Goal: Information Seeking & Learning: Learn about a topic

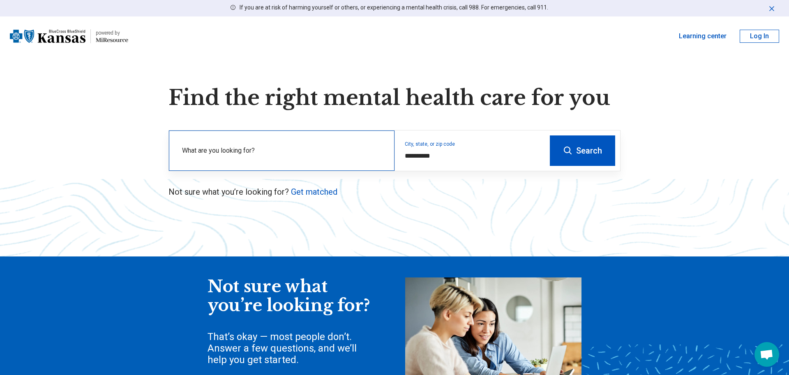
click at [263, 154] on label "What are you looking for?" at bounding box center [283, 151] width 203 height 10
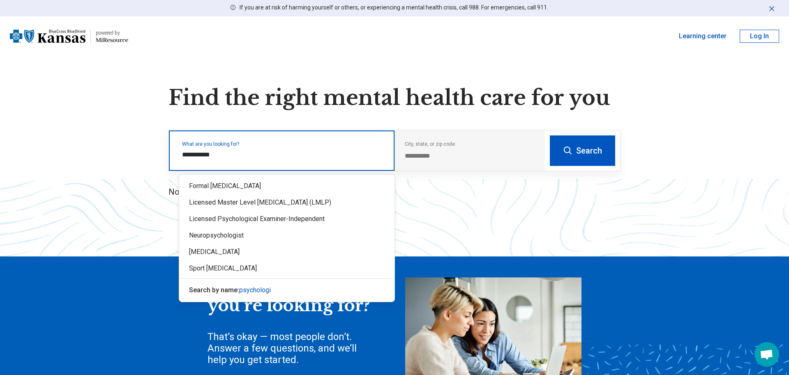
type input "**********"
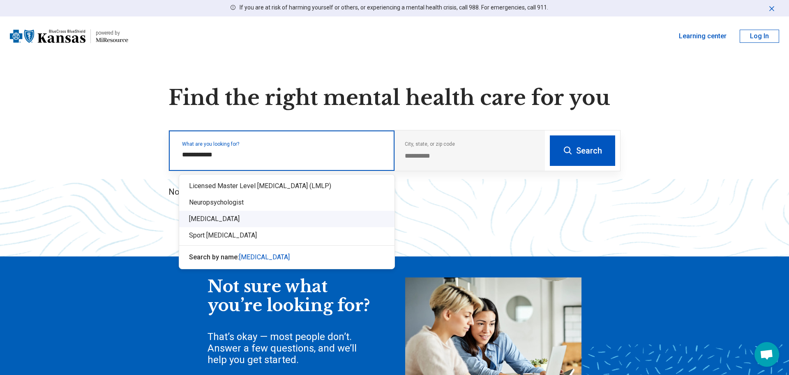
click at [324, 212] on div "Psychologist" at bounding box center [286, 218] width 215 height 16
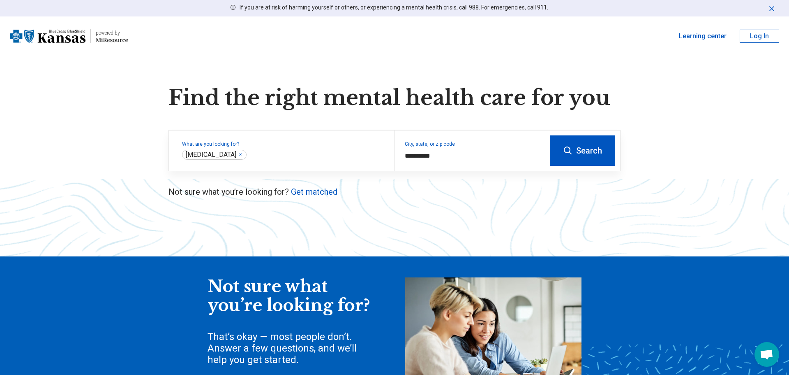
click at [596, 151] on button "Search" at bounding box center [582, 150] width 65 height 30
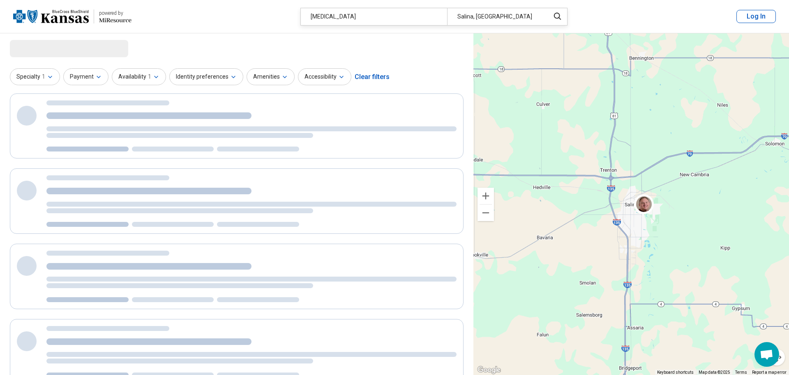
select select "***"
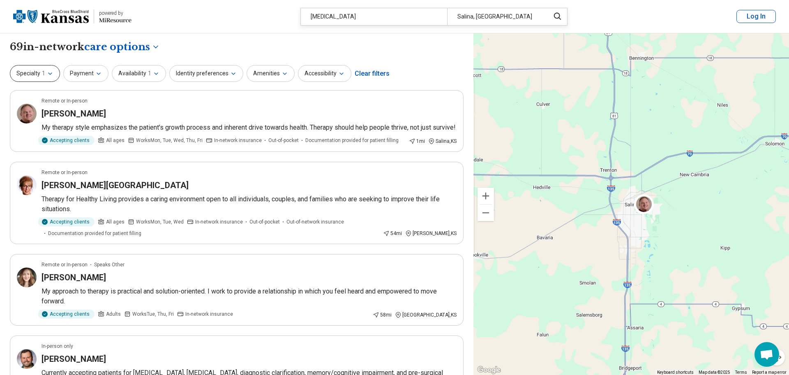
click at [54, 80] on button "Specialty 1" at bounding box center [35, 73] width 50 height 17
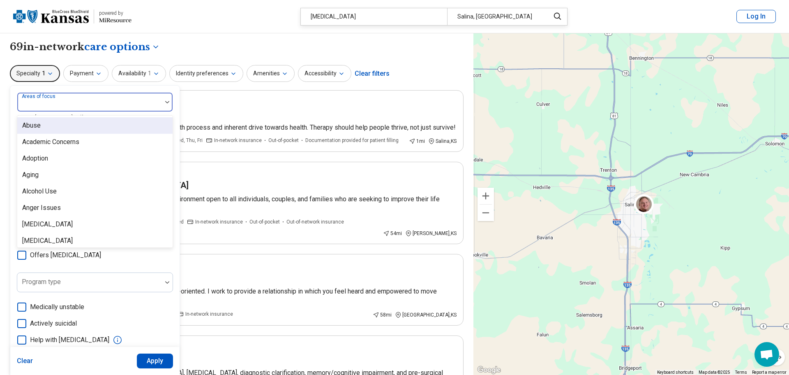
click at [78, 101] on div at bounding box center [90, 105] width 138 height 12
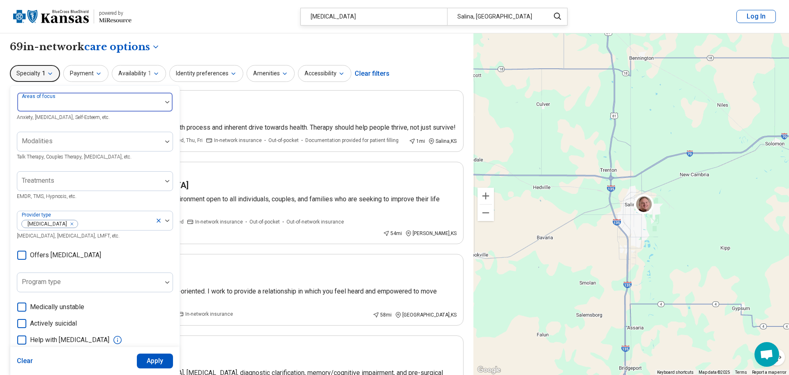
click at [126, 102] on div at bounding box center [90, 105] width 138 height 12
click at [123, 143] on div at bounding box center [90, 145] width 138 height 12
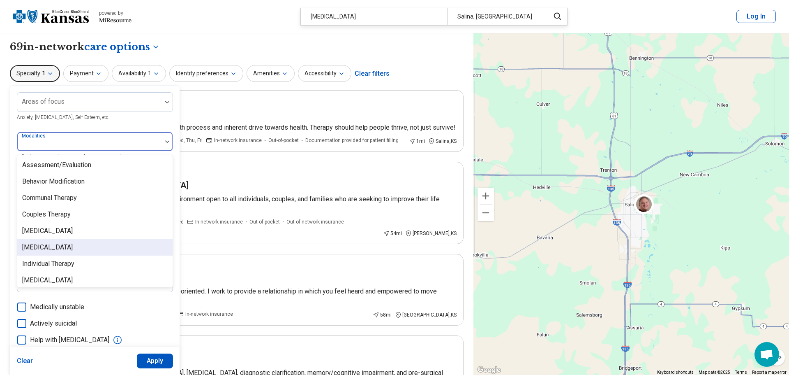
scroll to position [3, 0]
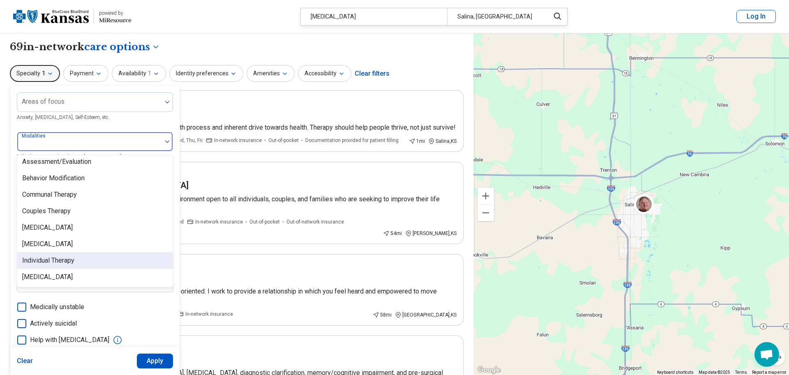
click at [123, 260] on div "Individual Therapy" at bounding box center [94, 260] width 155 height 16
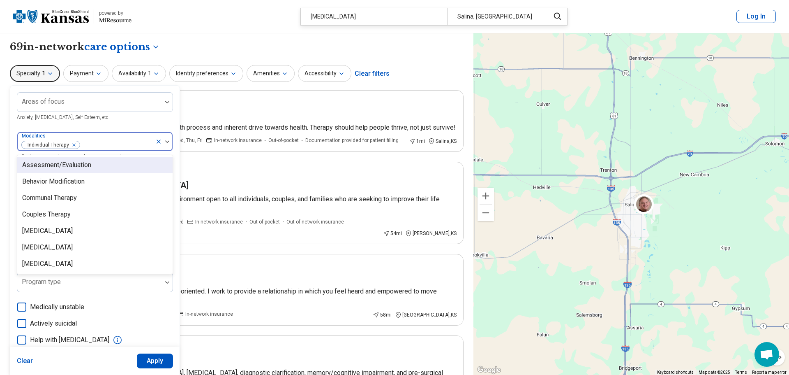
click at [168, 143] on div at bounding box center [163, 141] width 17 height 19
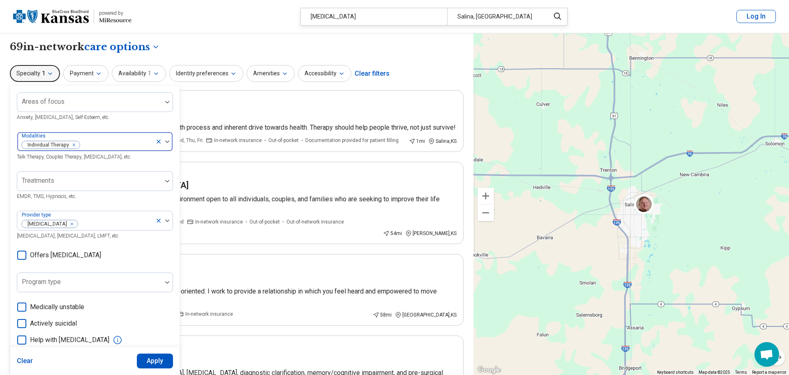
click at [168, 143] on div at bounding box center [163, 141] width 17 height 19
click at [167, 187] on div at bounding box center [167, 180] width 11 height 19
click at [171, 222] on div at bounding box center [163, 220] width 17 height 19
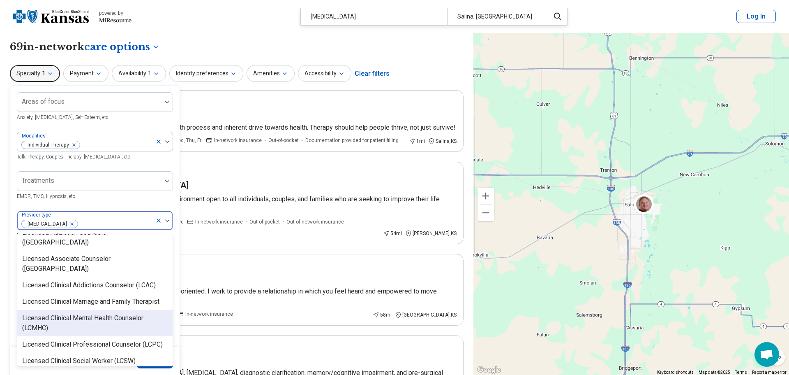
scroll to position [371, 0]
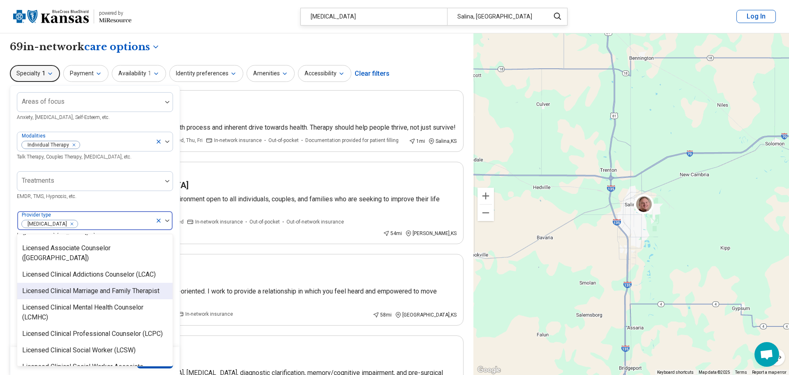
click at [154, 286] on div "Licensed Clinical Marriage and Family Therapist" at bounding box center [90, 291] width 137 height 10
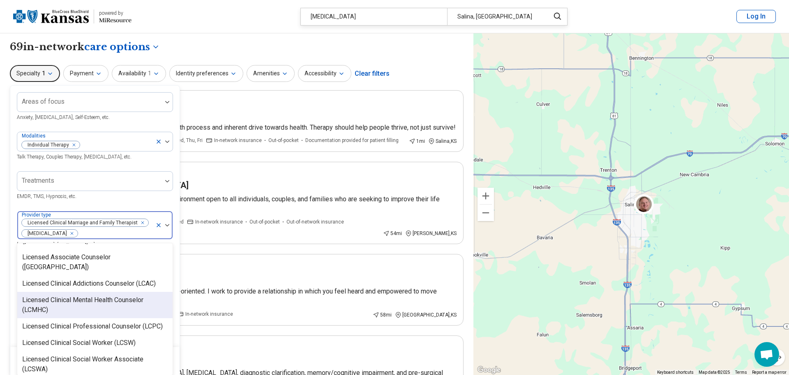
click at [139, 295] on div "Licensed Clinical Mental Health Counselor (LCMHC)" at bounding box center [95, 305] width 146 height 20
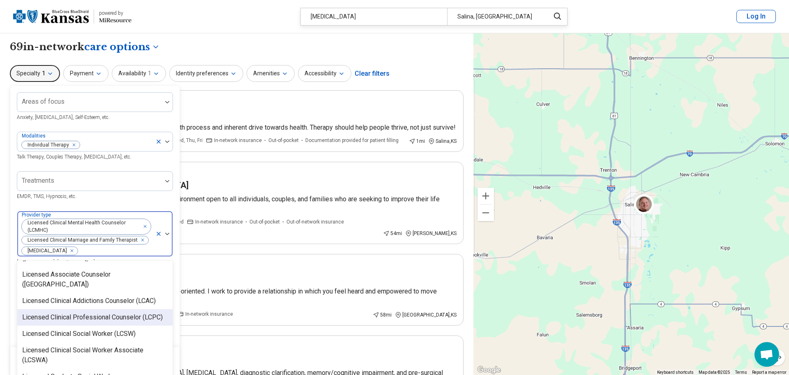
click at [146, 312] on div "Licensed Clinical Professional Counselor (LCPC)" at bounding box center [92, 317] width 141 height 10
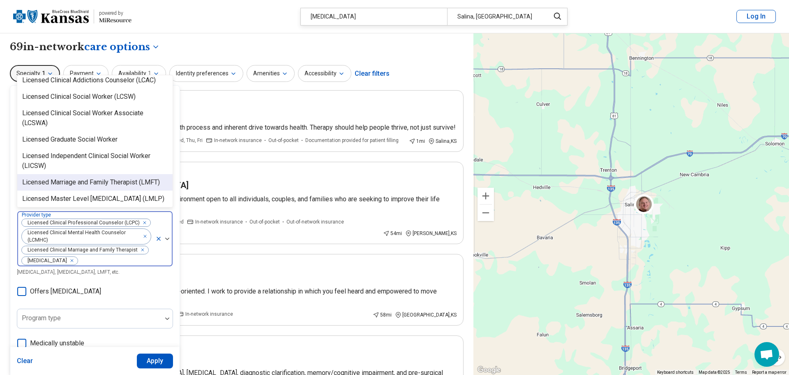
scroll to position [410, 0]
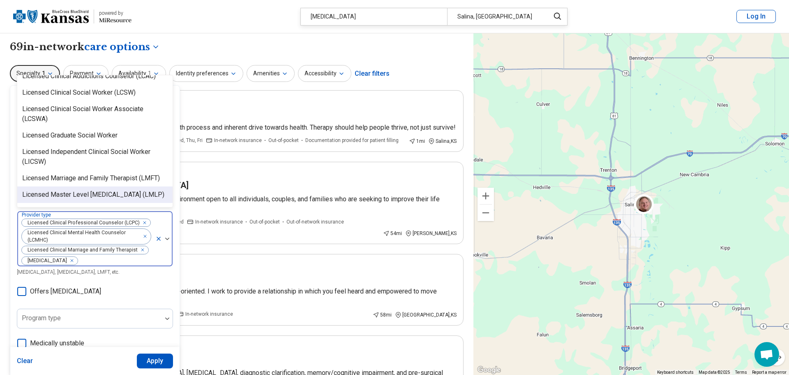
click at [135, 190] on div "Licensed Master Level Psychologist (LMLP)" at bounding box center [93, 195] width 142 height 10
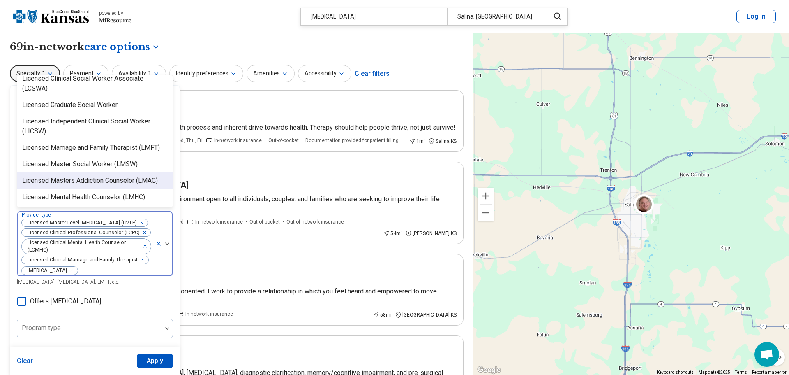
scroll to position [446, 0]
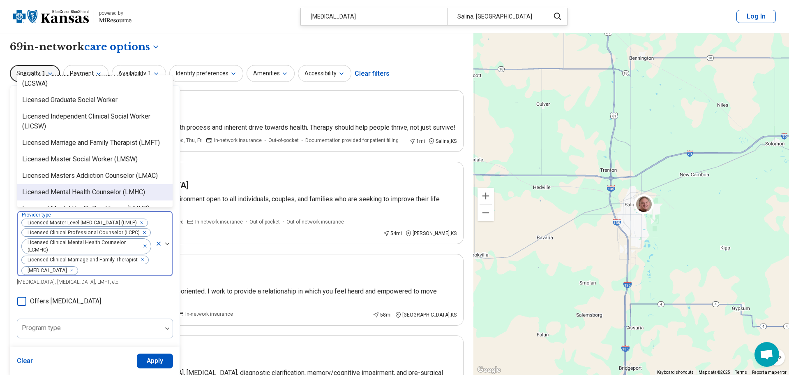
click at [37, 187] on div "Licensed Mental Health Counselor (LMHC)" at bounding box center [83, 192] width 123 height 10
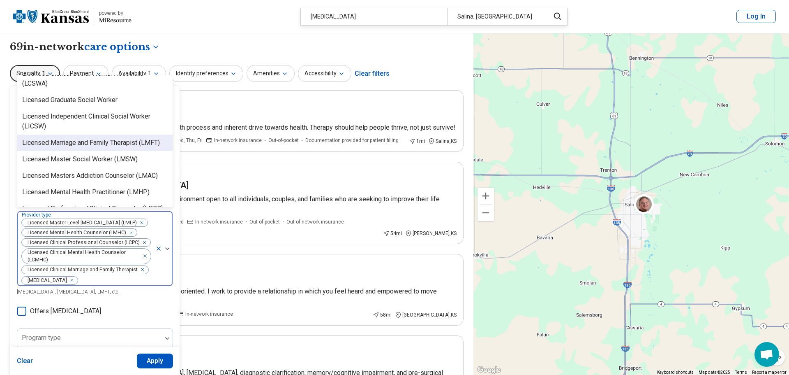
click at [65, 138] on div "Licensed Marriage and Family Therapist (LMFT)" at bounding box center [91, 143] width 138 height 10
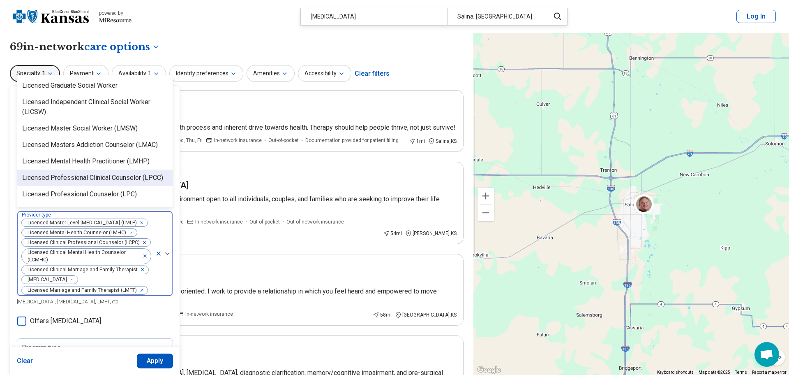
scroll to position [463, 0]
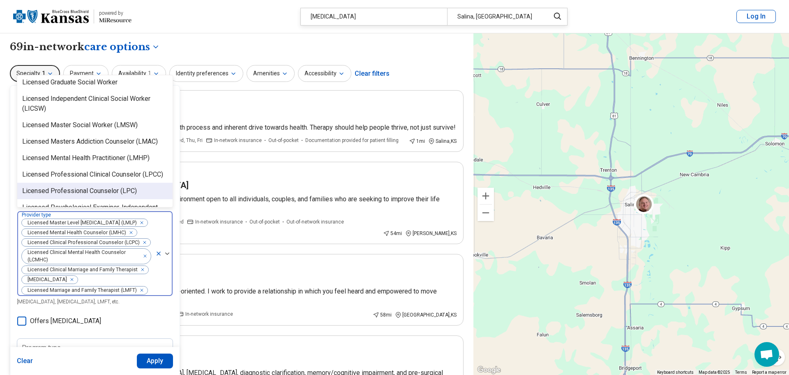
click at [89, 186] on div "Licensed Professional Counselor (LPC)" at bounding box center [79, 191] width 115 height 10
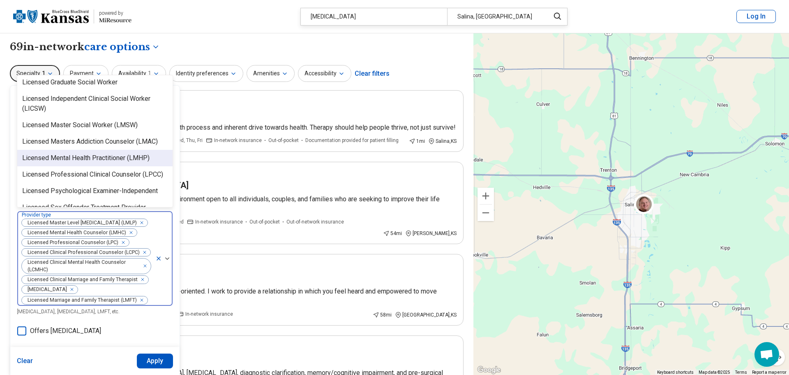
click at [95, 153] on div "Licensed Mental Health Practitioner (LMHP)" at bounding box center [85, 158] width 127 height 10
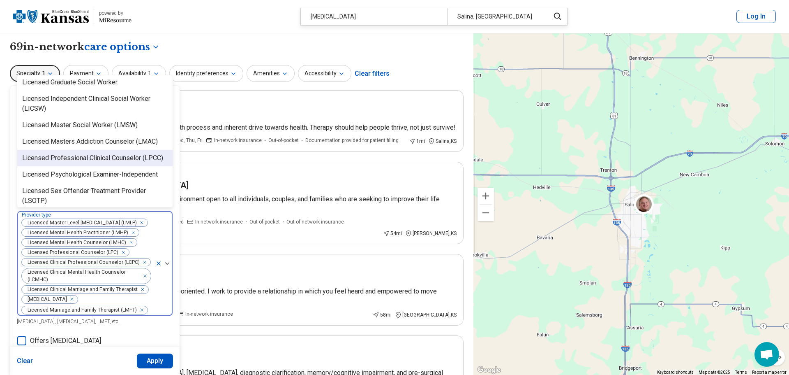
click at [95, 153] on div "Licensed Professional Clinical Counselor (LPCC)" at bounding box center [92, 158] width 141 height 10
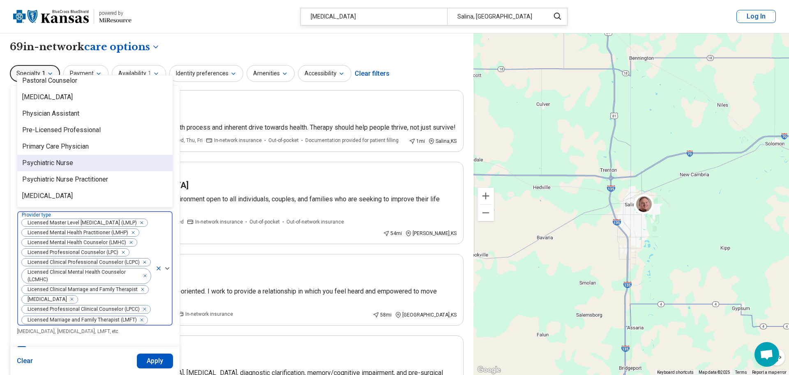
scroll to position [816, 0]
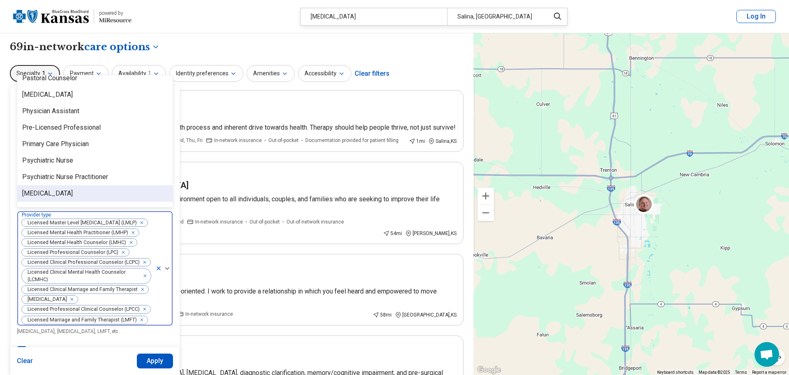
click at [29, 188] on div "Psychiatrist" at bounding box center [47, 193] width 51 height 10
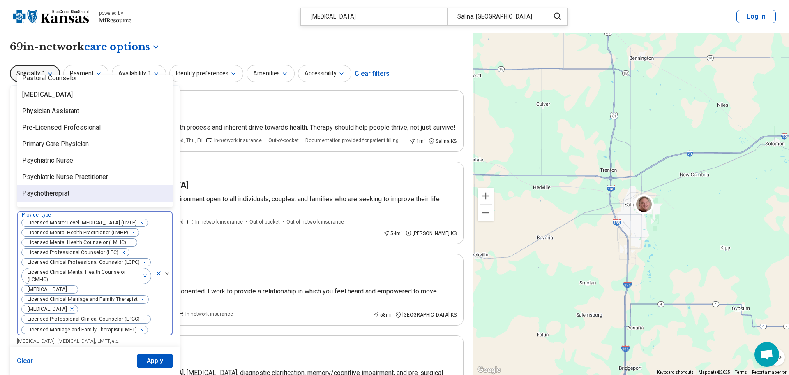
click at [46, 188] on div "Psychotherapist" at bounding box center [45, 193] width 47 height 10
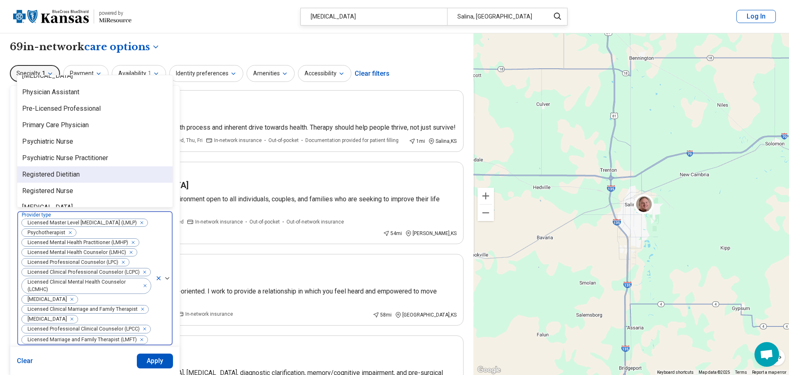
scroll to position [842, 0]
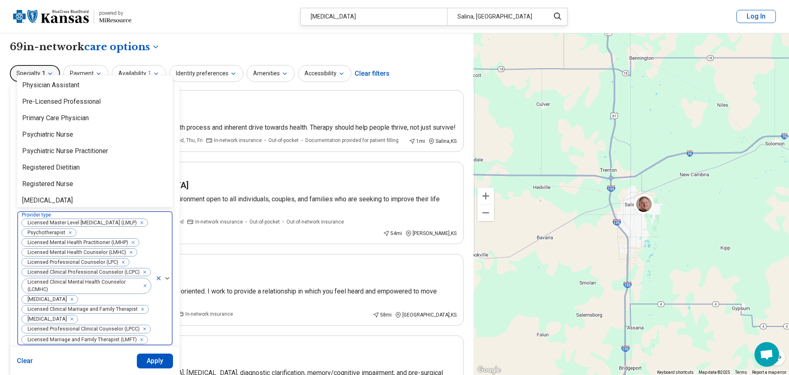
click at [426, 46] on div "**********" at bounding box center [237, 47] width 454 height 14
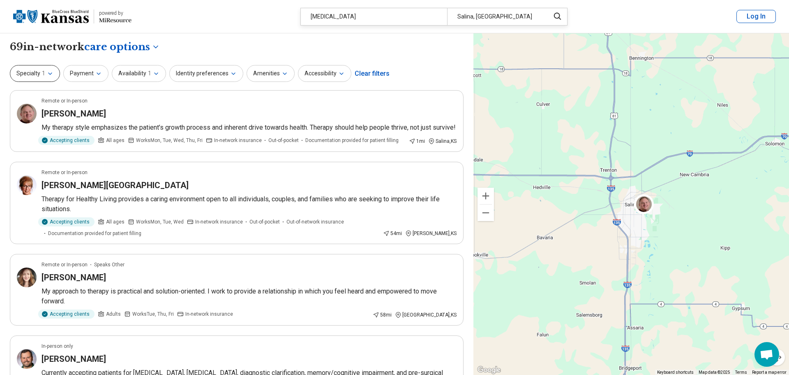
click at [20, 72] on button "Specialty 1" at bounding box center [35, 73] width 50 height 17
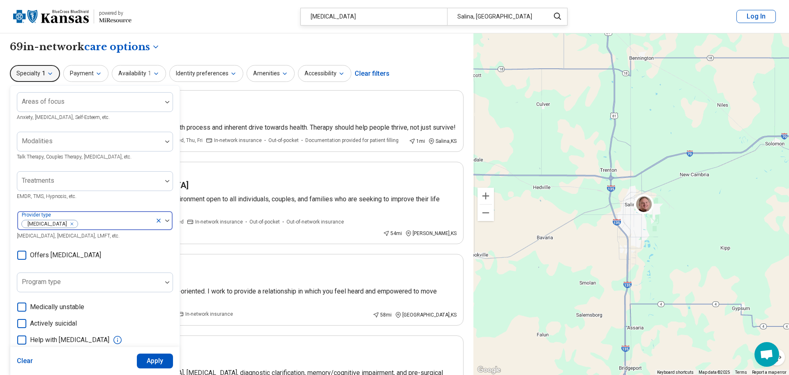
click at [69, 227] on button "button" at bounding box center [73, 224] width 8 height 8
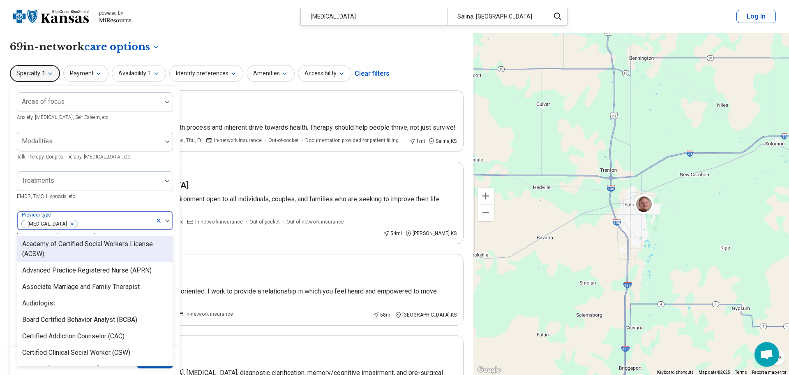
click at [65, 225] on div "Remove [object Object]" at bounding box center [70, 224] width 10 height 10
click at [160, 104] on div at bounding box center [89, 102] width 145 height 18
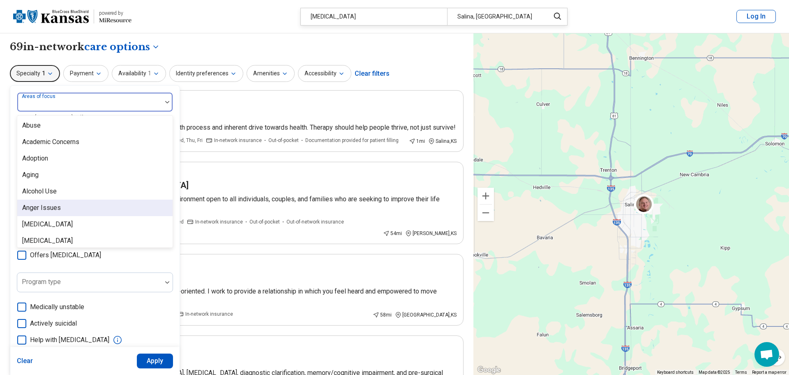
click at [62, 207] on div "Anger Issues" at bounding box center [94, 207] width 155 height 16
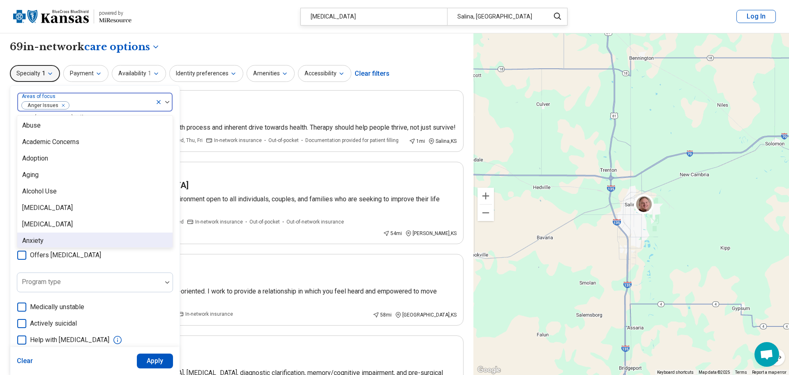
click at [109, 242] on div "Anxiety" at bounding box center [94, 240] width 155 height 16
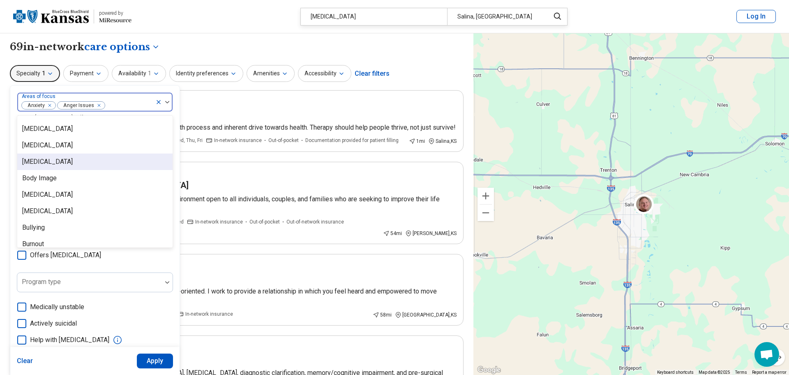
scroll to position [195, 0]
click at [119, 164] on div "Bipolar Disorder" at bounding box center [94, 161] width 155 height 16
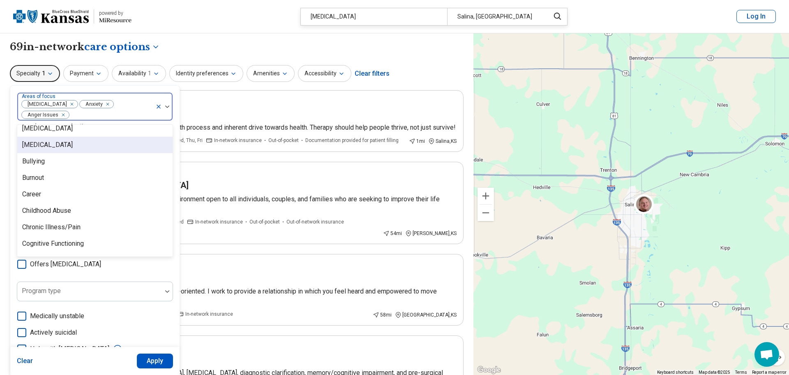
scroll to position [268, 0]
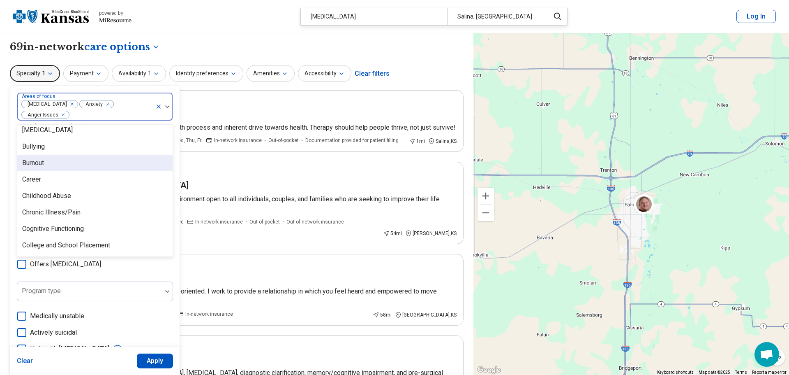
click at [60, 167] on div "Burnout" at bounding box center [94, 163] width 155 height 16
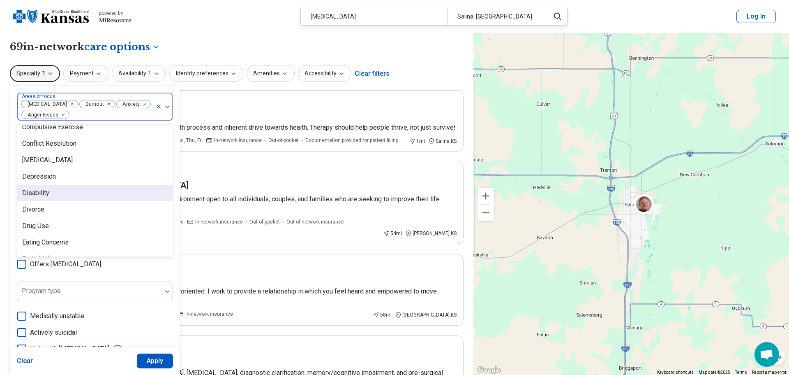
scroll to position [390, 0]
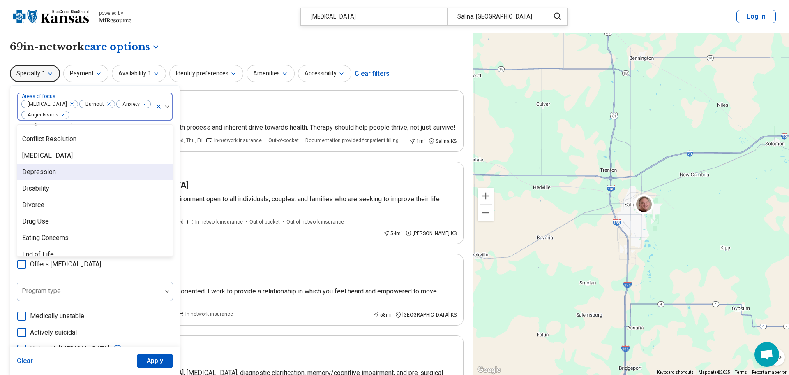
click at [142, 178] on div "Depression" at bounding box center [94, 172] width 155 height 16
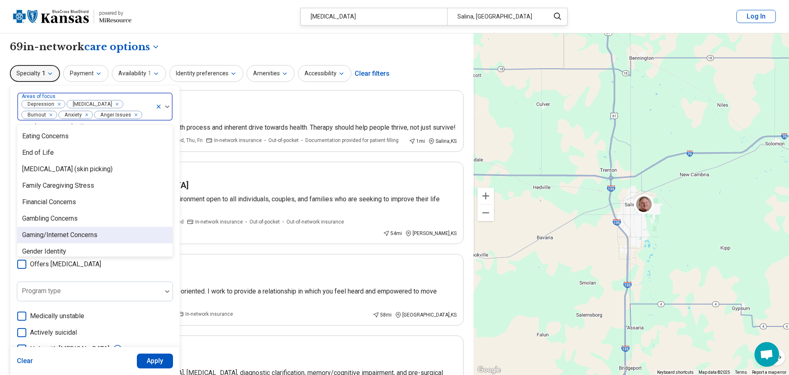
scroll to position [477, 0]
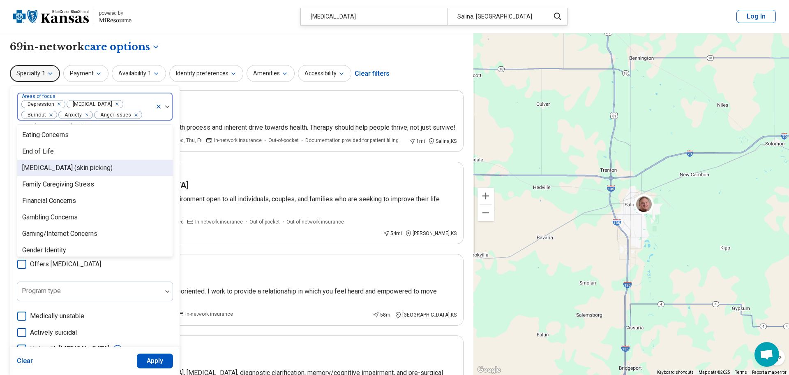
click at [113, 167] on div "Excoriation Disorder (skin picking)" at bounding box center [67, 168] width 90 height 10
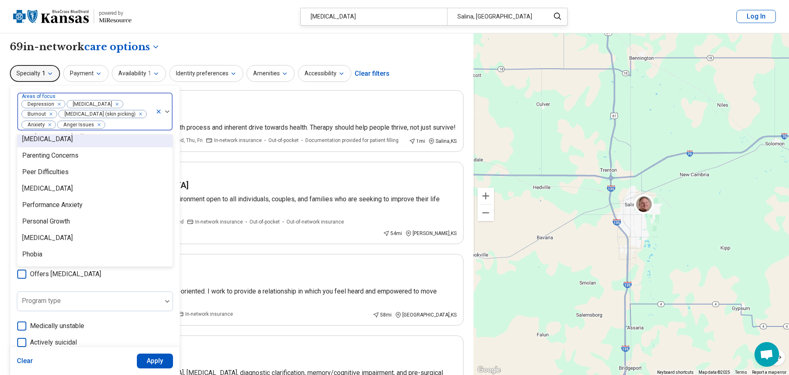
scroll to position [923, 0]
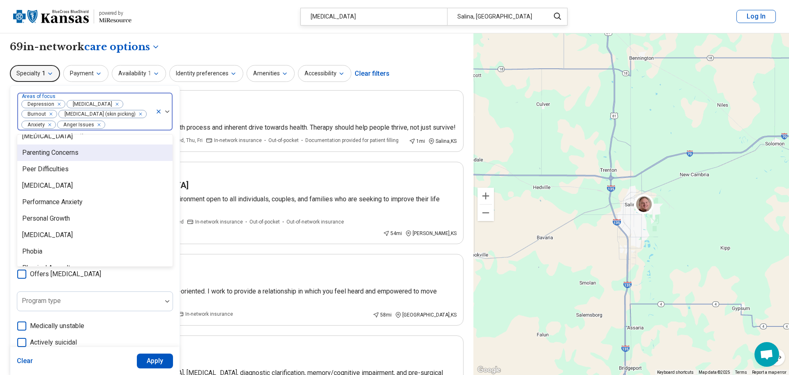
click at [102, 161] on div "Parenting Concerns" at bounding box center [94, 152] width 155 height 16
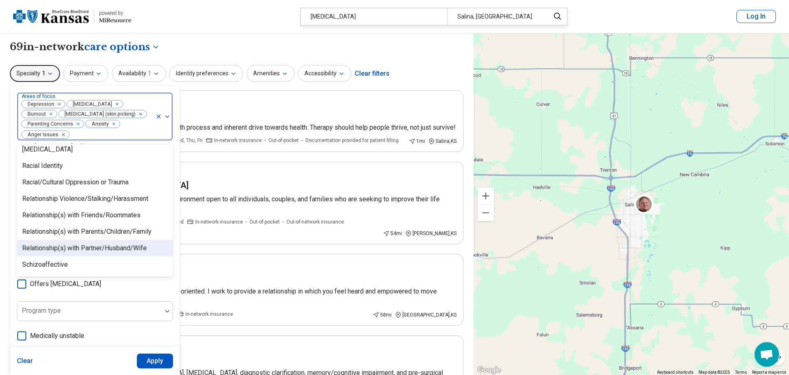
scroll to position [1142, 0]
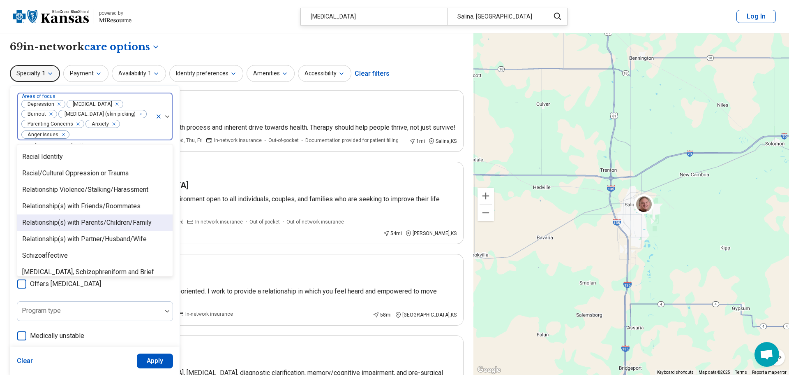
click at [156, 231] on div "Relationship(s) with Parents/Children/Family" at bounding box center [94, 222] width 155 height 16
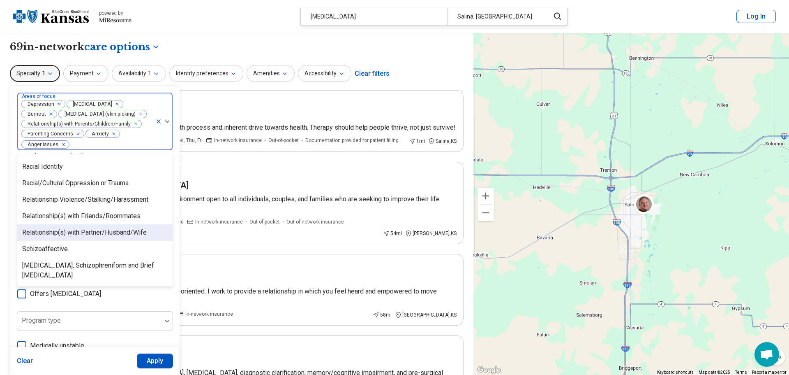
click at [155, 239] on div "Relationship(s) with Partner/Husband/Wife" at bounding box center [94, 232] width 155 height 16
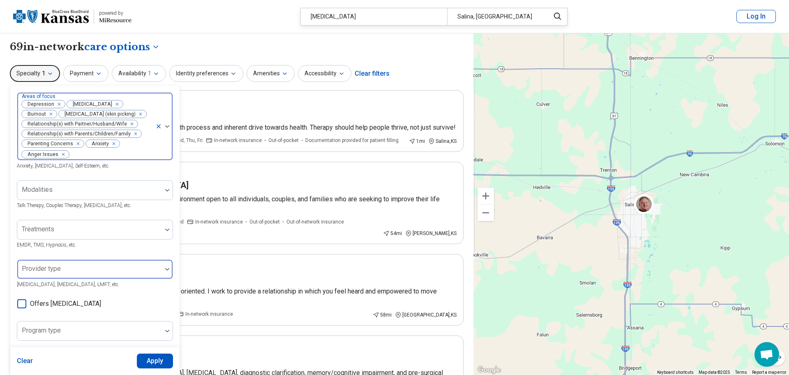
click at [169, 128] on div at bounding box center [163, 126] width 17 height 67
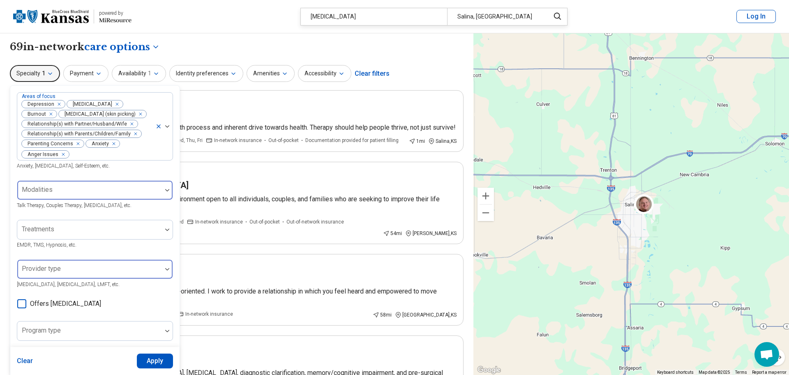
click at [167, 191] on img at bounding box center [167, 190] width 4 height 2
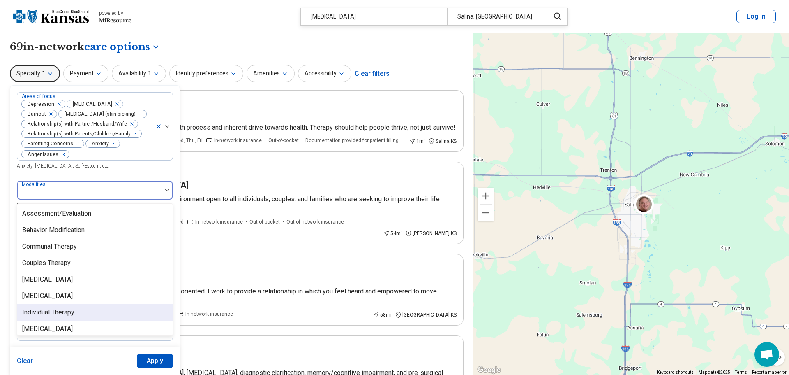
click at [112, 320] on div "Individual Therapy" at bounding box center [94, 312] width 155 height 16
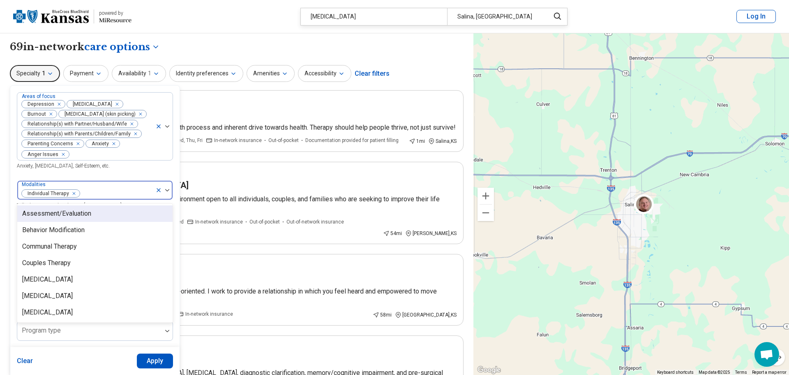
click at [168, 199] on div at bounding box center [163, 189] width 17 height 19
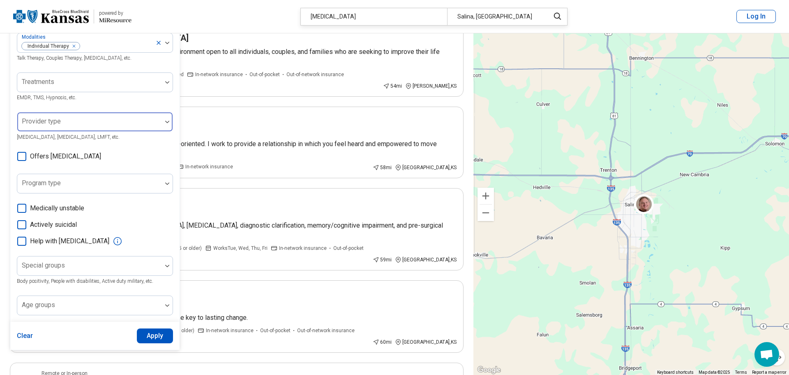
scroll to position [163, 0]
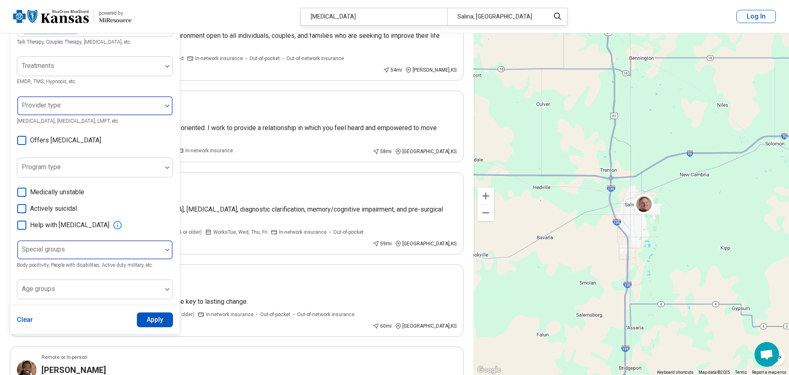
click at [170, 256] on div at bounding box center [167, 249] width 11 height 19
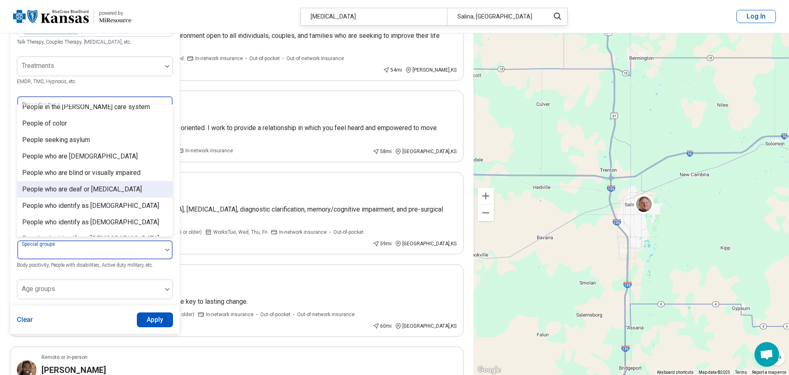
scroll to position [154, 0]
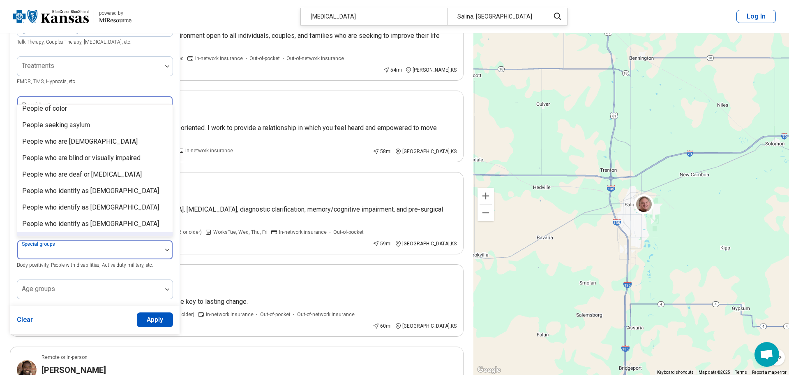
click at [167, 259] on div at bounding box center [167, 249] width 11 height 19
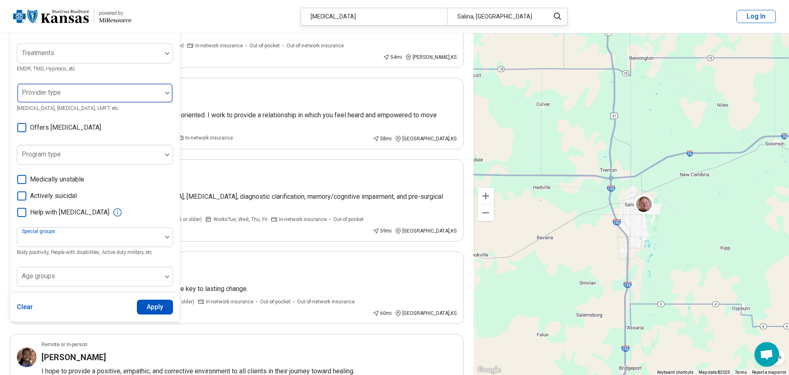
click at [167, 314] on button "Apply" at bounding box center [155, 306] width 37 height 15
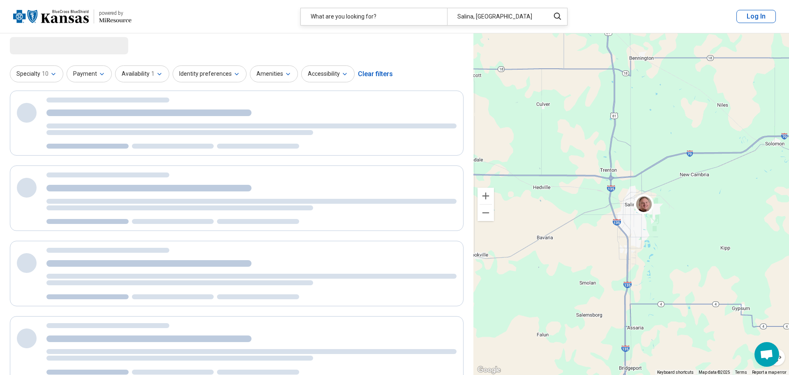
scroll to position [0, 0]
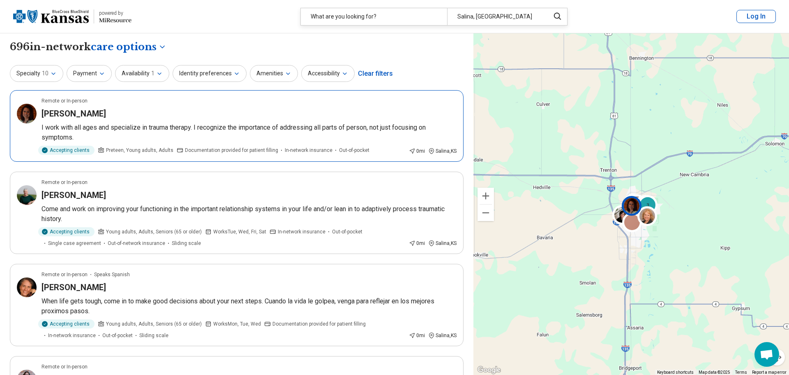
click at [224, 116] on div "Sarah McMillen" at bounding box center [249, 114] width 415 height 12
click at [287, 76] on button "Amenities" at bounding box center [274, 73] width 48 height 17
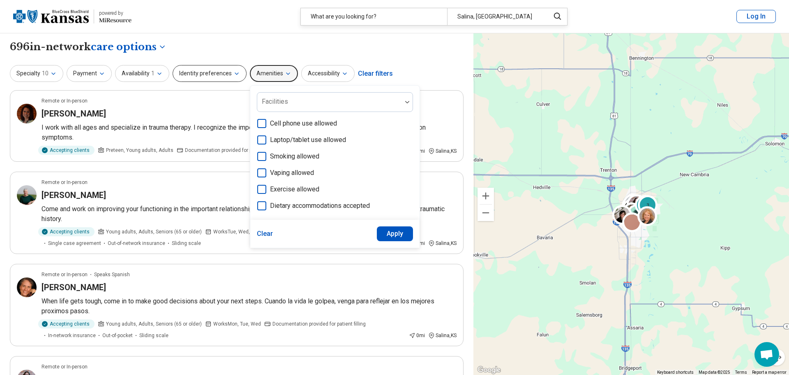
click at [237, 76] on button "Identity preferences" at bounding box center [210, 73] width 74 height 17
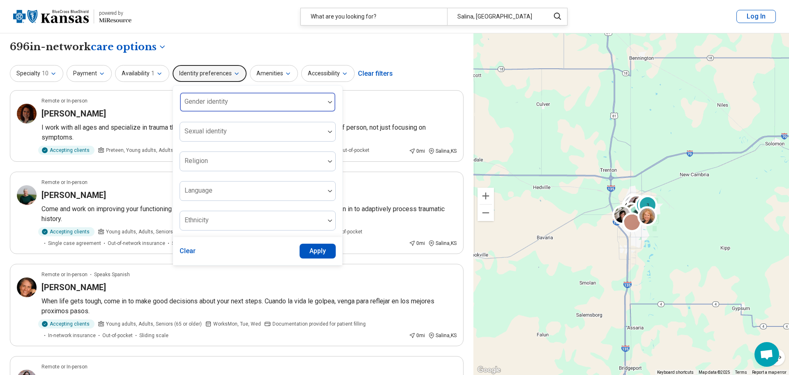
click at [238, 99] on div at bounding box center [252, 102] width 145 height 18
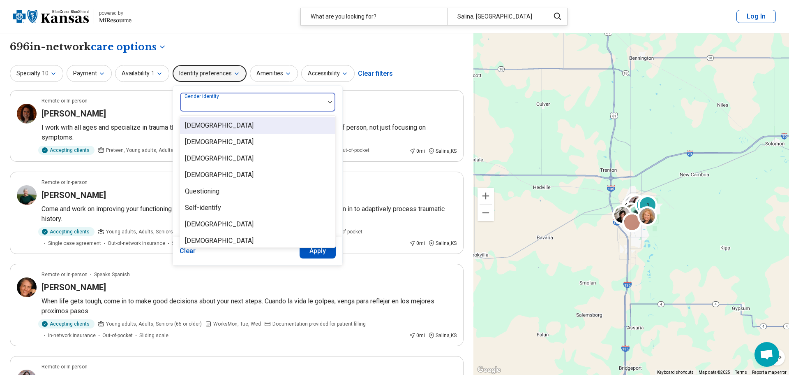
click at [235, 76] on icon "button" at bounding box center [237, 73] width 7 height 7
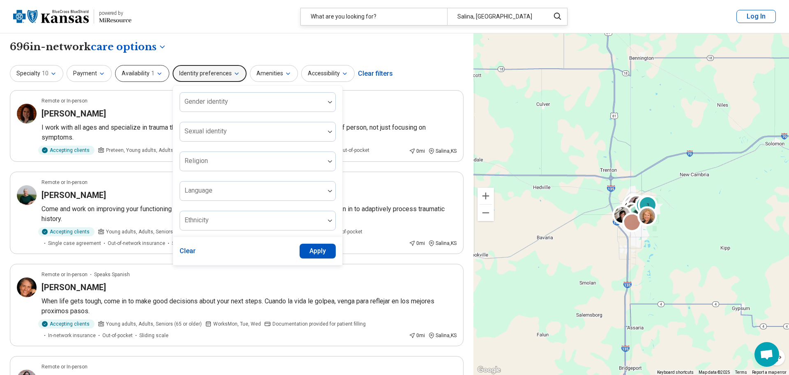
click at [161, 71] on button "Availability 1" at bounding box center [142, 73] width 54 height 17
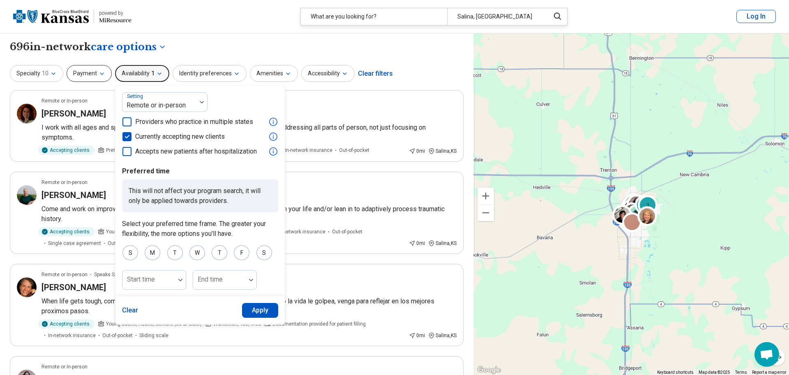
click at [100, 79] on button "Payment" at bounding box center [89, 73] width 45 height 17
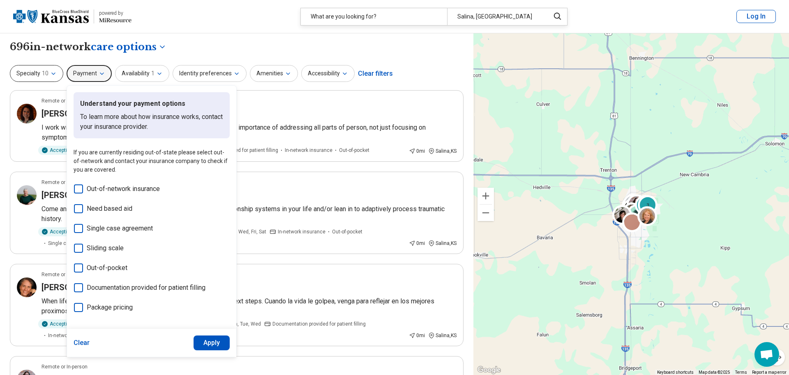
click at [52, 75] on icon "button" at bounding box center [53, 73] width 7 height 7
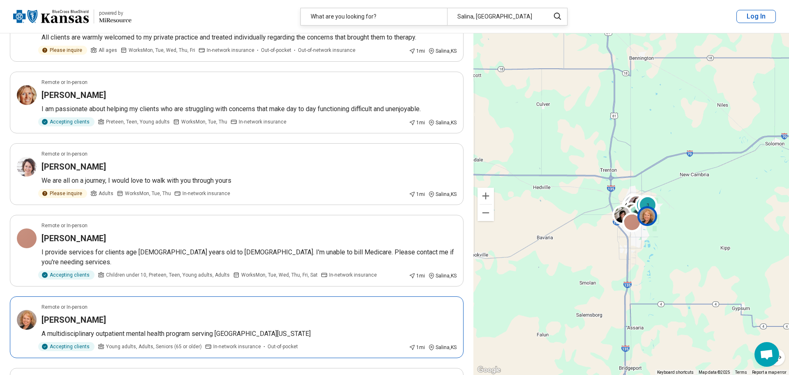
scroll to position [826, 0]
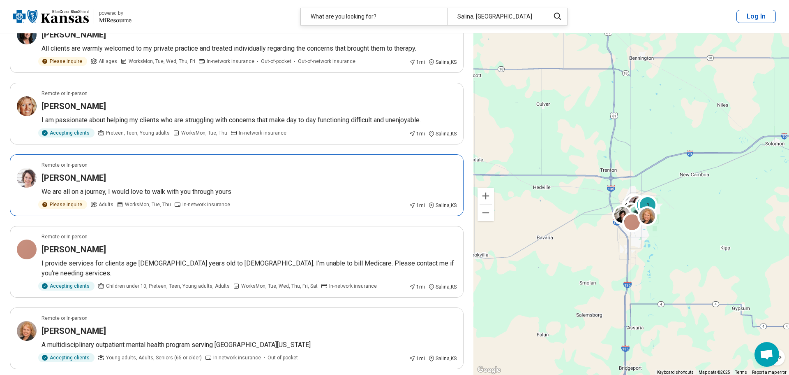
click at [259, 178] on div "Emma Ward" at bounding box center [249, 178] width 415 height 12
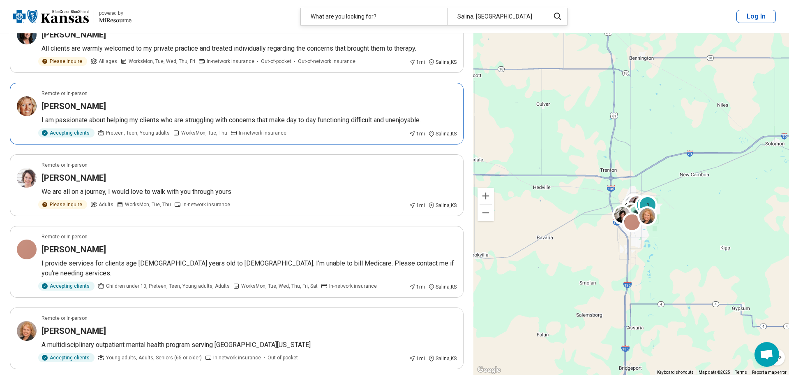
click at [338, 134] on div "Accepting clients Preteen, Teen, Young adults Works Mon, Tue, Thu In-network in…" at bounding box center [224, 132] width 364 height 9
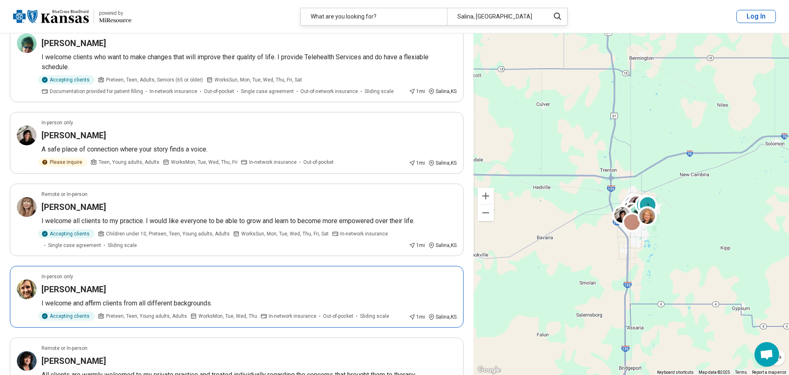
scroll to position [495, 0]
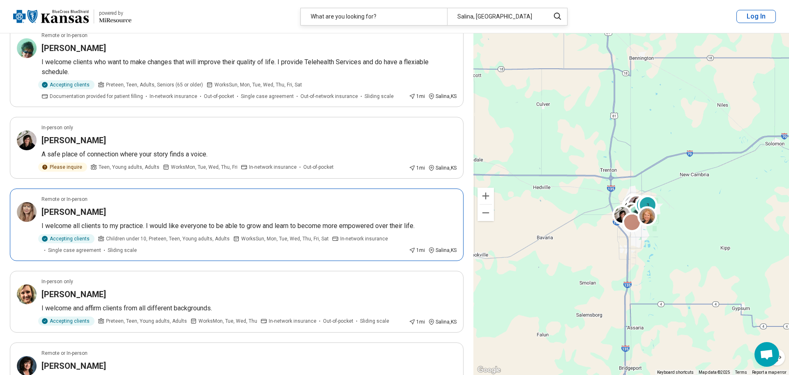
click at [303, 220] on article "Remote or In-person Cindy Monts I welcome all clients to my practice. I would l…" at bounding box center [237, 224] width 454 height 72
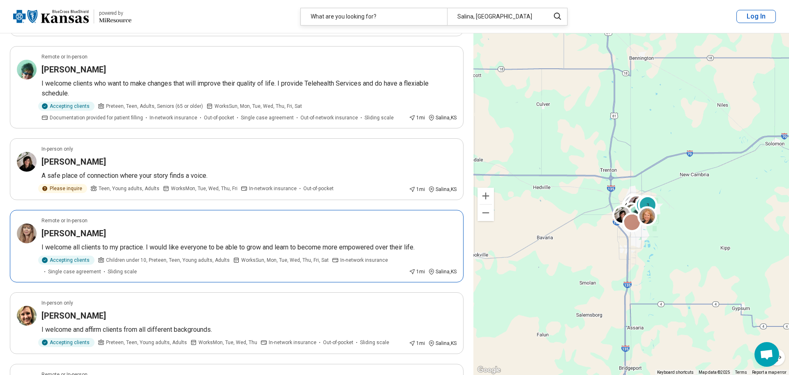
scroll to position [472, 0]
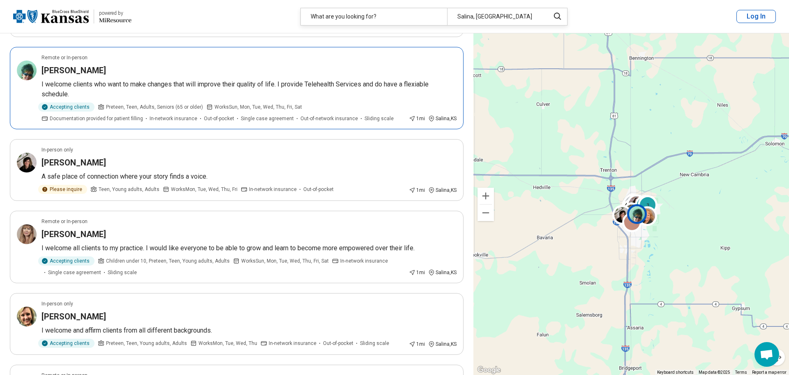
click at [440, 87] on p "I welcome clients who want to make changes that will improve their quality of l…" at bounding box center [249, 89] width 415 height 20
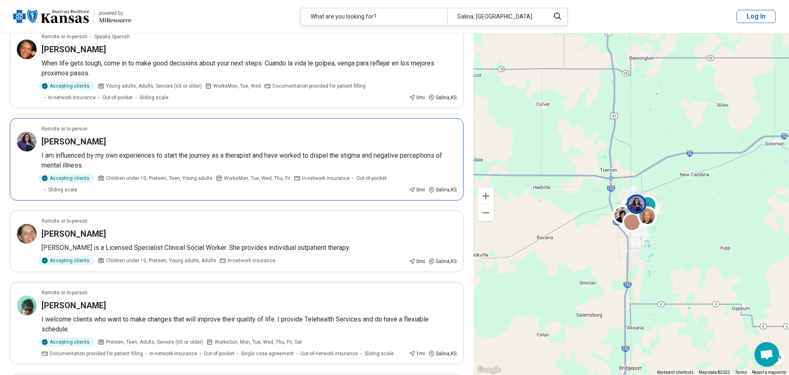
scroll to position [237, 0]
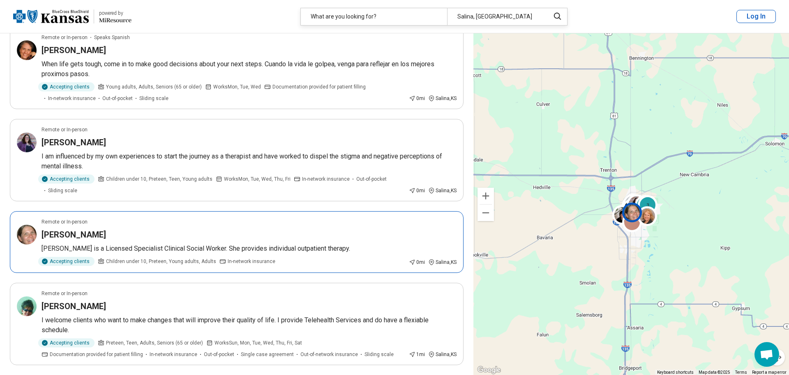
click at [390, 252] on p "[PERSON_NAME] is a Licensed Specialist Clinical Social Worker. She provides ind…" at bounding box center [249, 248] width 415 height 10
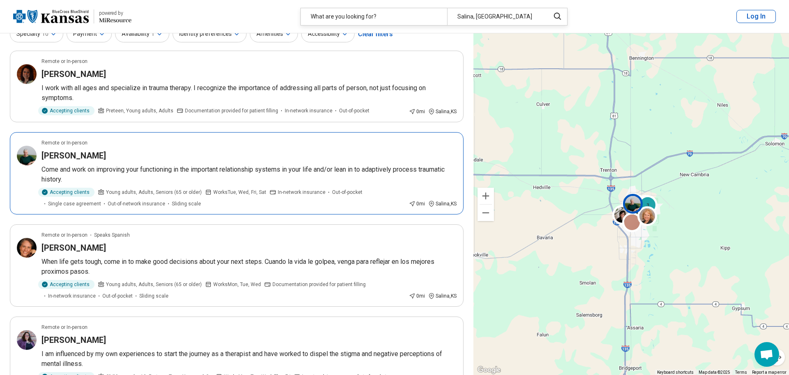
scroll to position [0, 0]
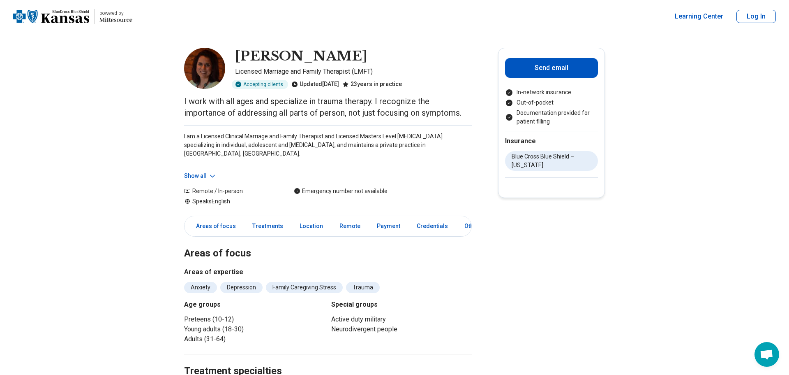
click at [202, 177] on button "Show all" at bounding box center [200, 175] width 32 height 9
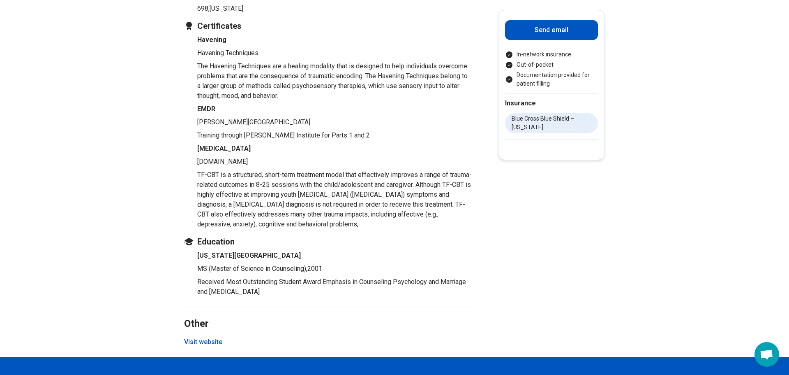
scroll to position [916, 0]
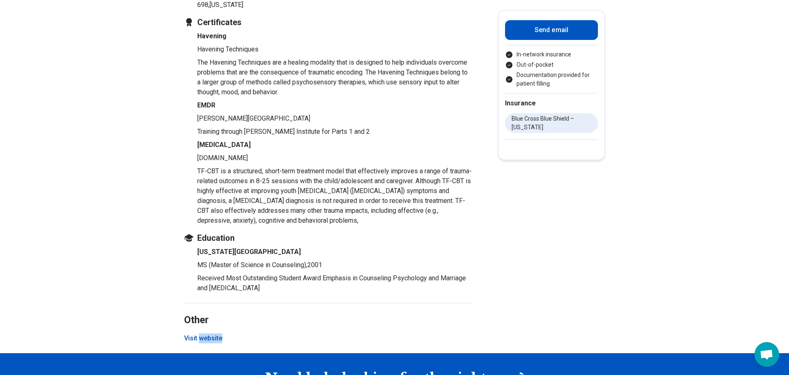
click at [202, 340] on button "Visit website" at bounding box center [203, 338] width 38 height 10
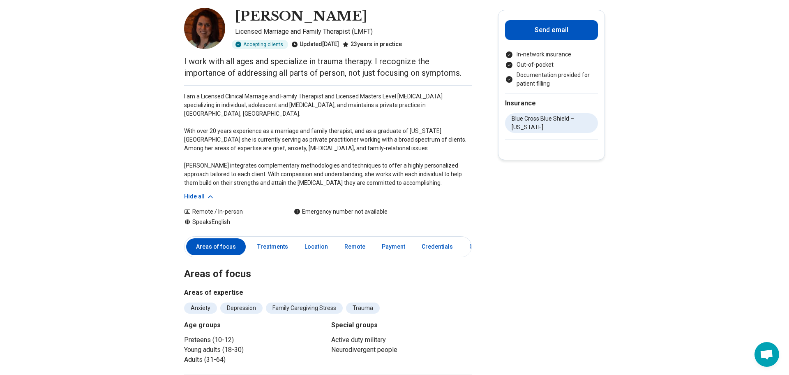
scroll to position [0, 0]
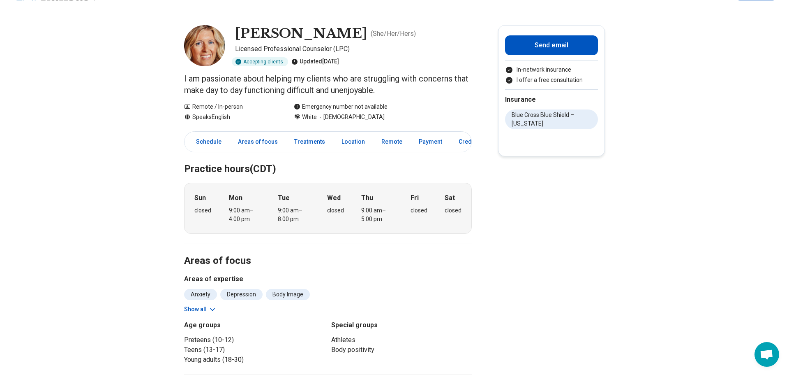
scroll to position [23, 0]
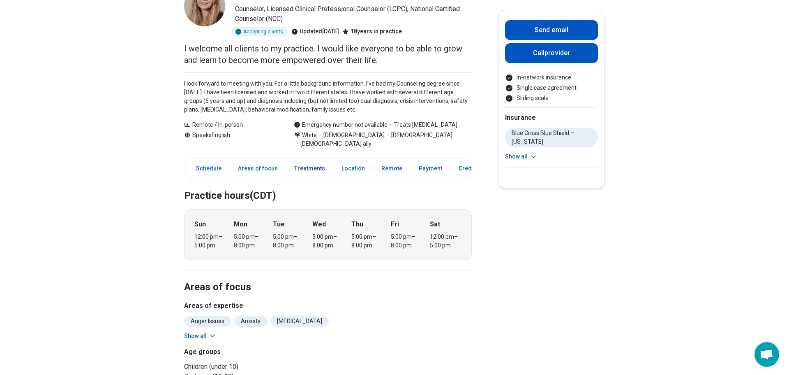
scroll to position [63, 0]
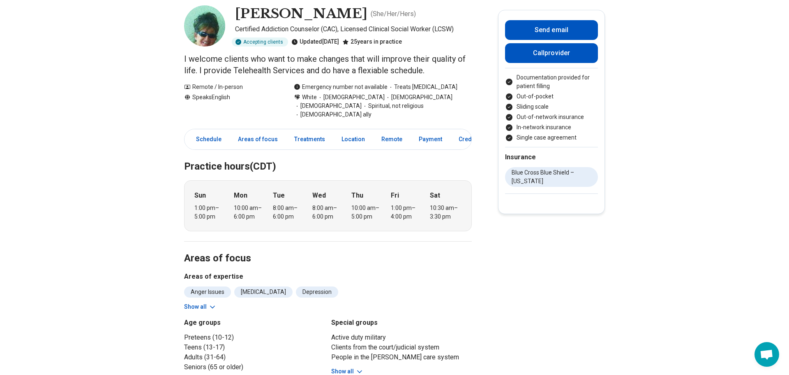
scroll to position [43, 0]
